Goal: Transaction & Acquisition: Purchase product/service

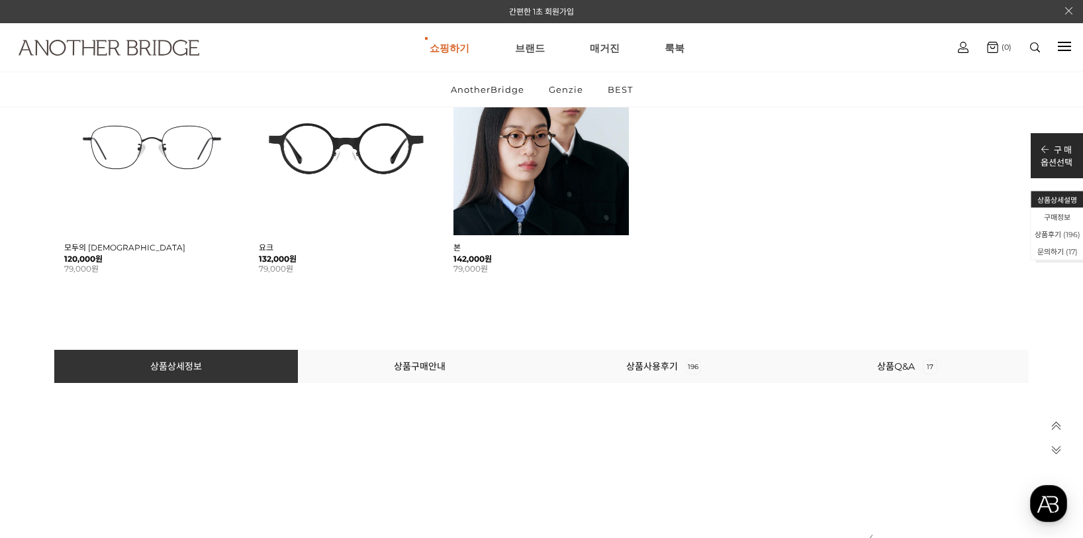
click at [124, 53] on img at bounding box center [109, 48] width 181 height 16
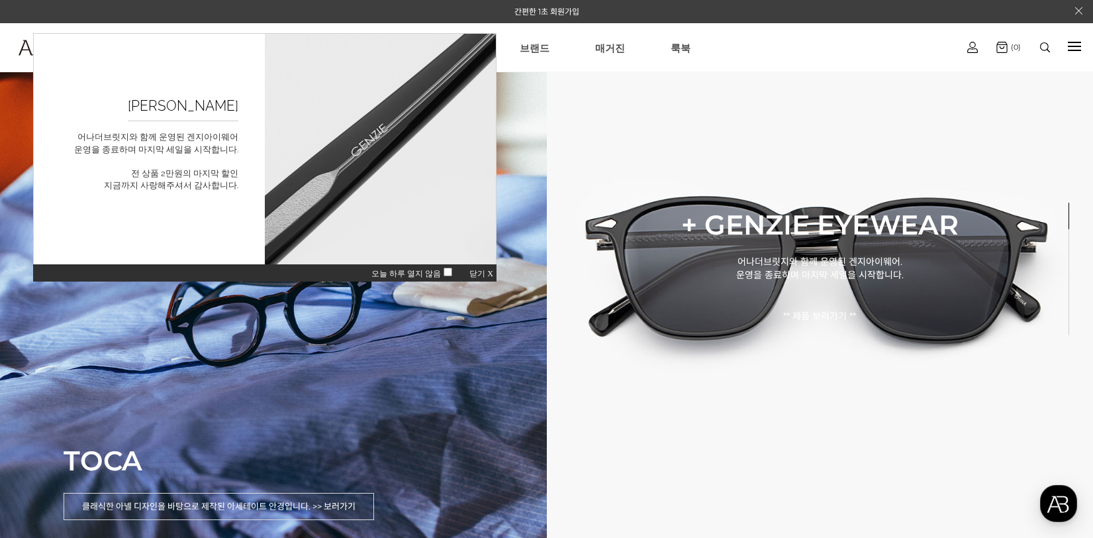
click at [487, 277] on span "닫기 X" at bounding box center [481, 273] width 24 height 9
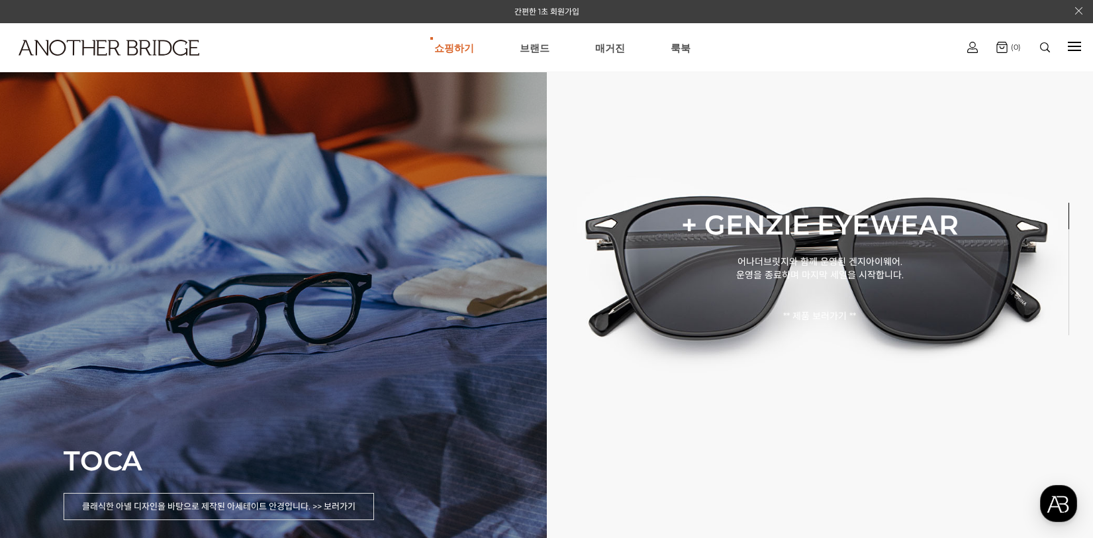
click at [372, 213] on div "TOCA 클래식한 아넬 디자인을 바탕으로 제작된 아세테이트 안경입니다. >> 보러가기" at bounding box center [273, 269] width 547 height 538
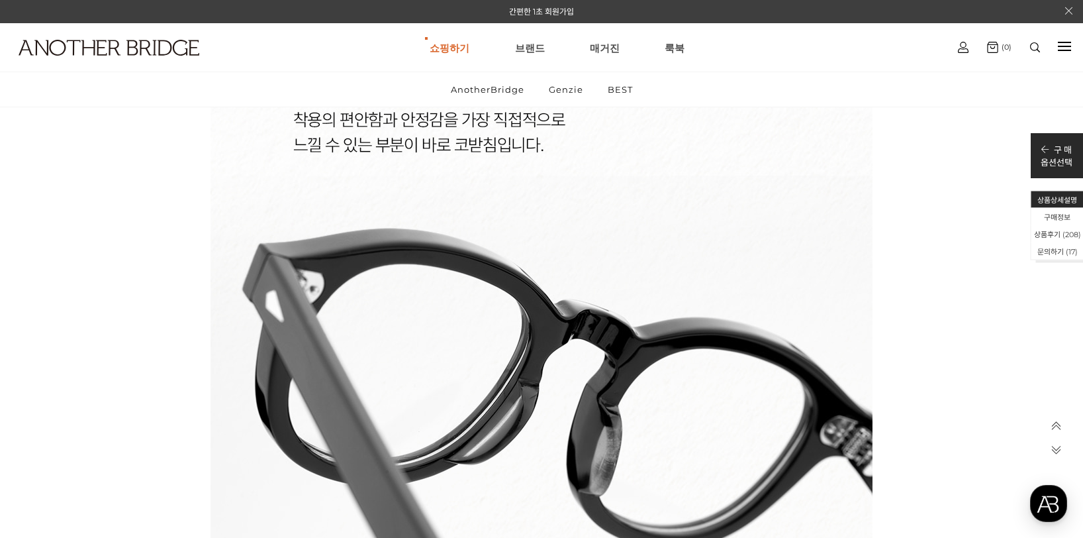
scroll to position [11917, 0]
